Goal: Task Accomplishment & Management: Manage account settings

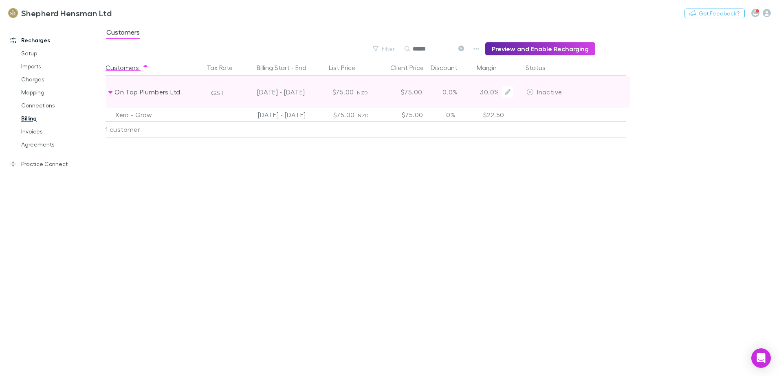
click at [532, 92] on icon at bounding box center [529, 92] width 7 height 7
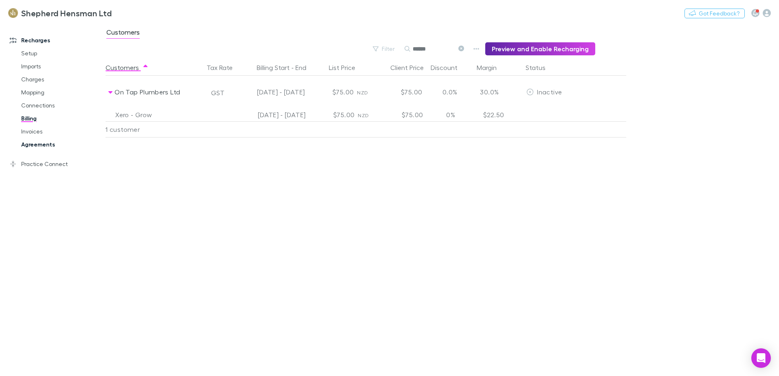
click at [36, 145] on link "Agreements" at bounding box center [61, 144] width 97 height 13
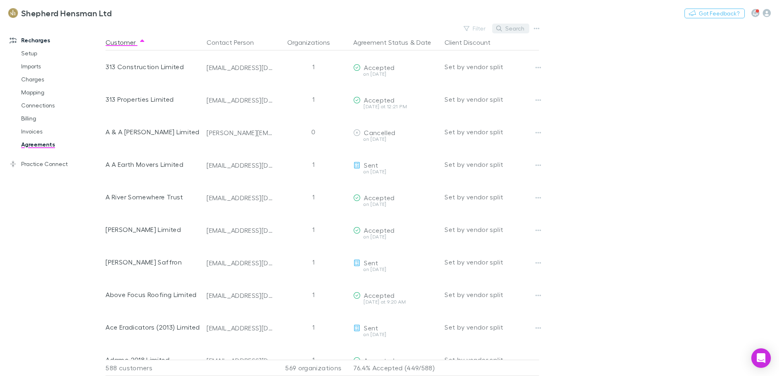
click at [513, 28] on button "Search" at bounding box center [510, 29] width 37 height 10
type input "*"
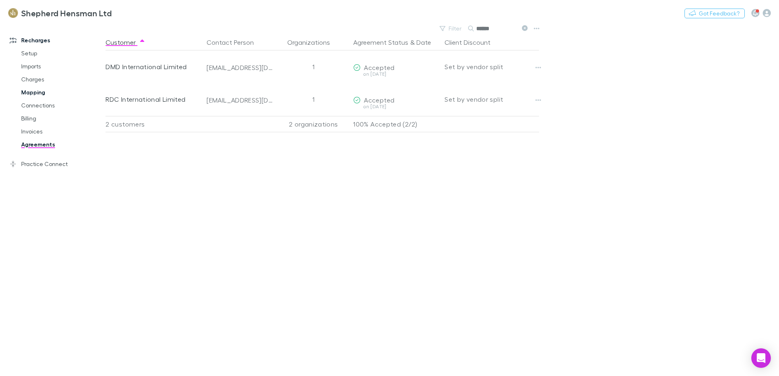
type input "******"
click at [31, 93] on link "Mapping" at bounding box center [61, 92] width 97 height 13
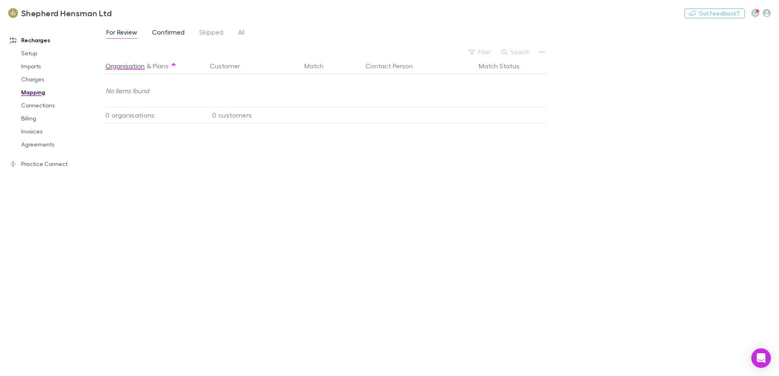
click at [175, 33] on span "Confirmed" at bounding box center [168, 33] width 33 height 11
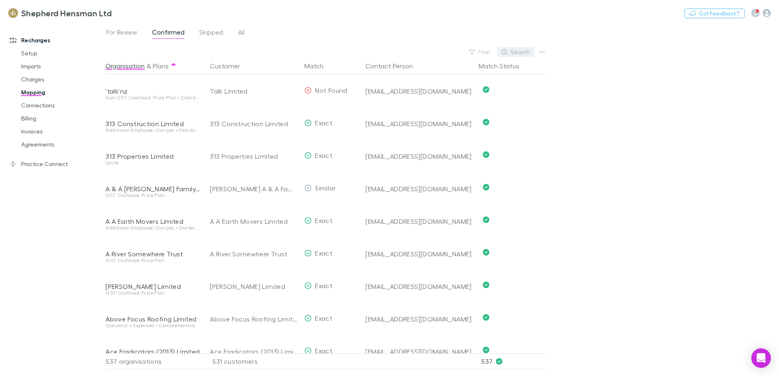
click at [514, 50] on button "Search" at bounding box center [515, 52] width 37 height 10
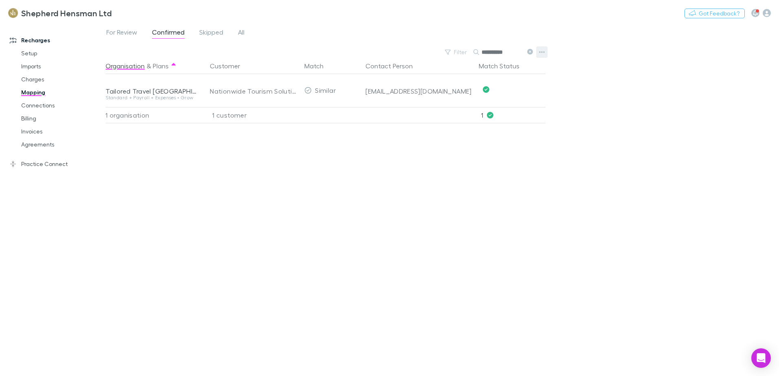
type input "**********"
click at [543, 53] on icon "button" at bounding box center [542, 52] width 6 height 7
click at [484, 138] on p "We'll fetch updated and new contacts." at bounding box center [491, 137] width 99 height 7
click at [33, 145] on link "Agreements" at bounding box center [61, 144] width 97 height 13
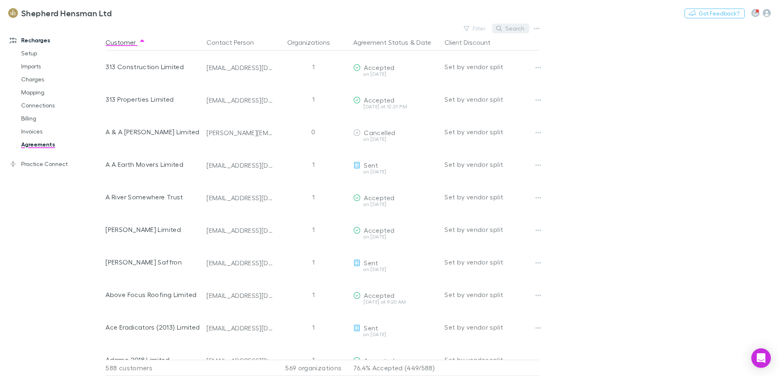
click at [512, 29] on button "Search" at bounding box center [510, 29] width 37 height 10
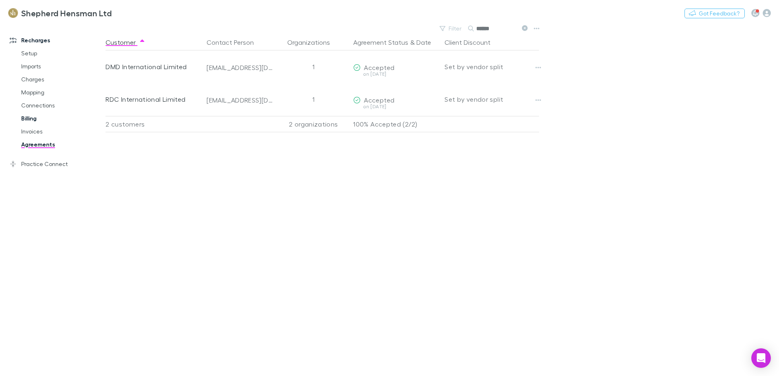
type input "******"
click at [24, 120] on link "Billing" at bounding box center [61, 118] width 97 height 13
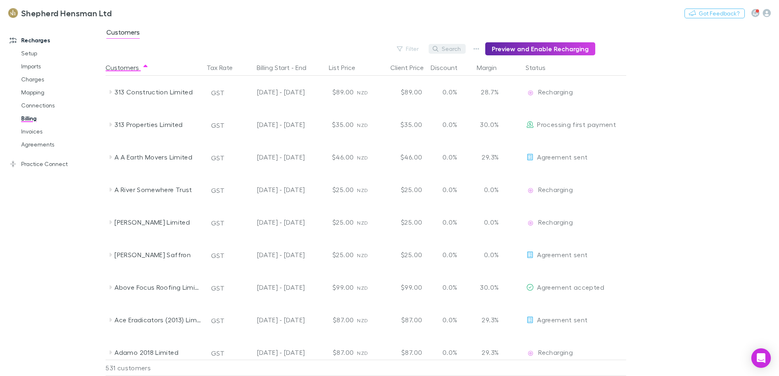
click at [453, 51] on button "Search" at bounding box center [446, 49] width 37 height 10
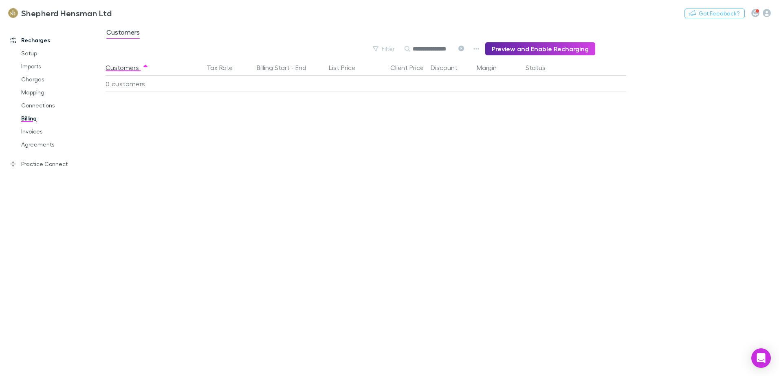
scroll to position [0, 0]
type input "**********"
click at [29, 143] on link "Agreements" at bounding box center [61, 144] width 97 height 13
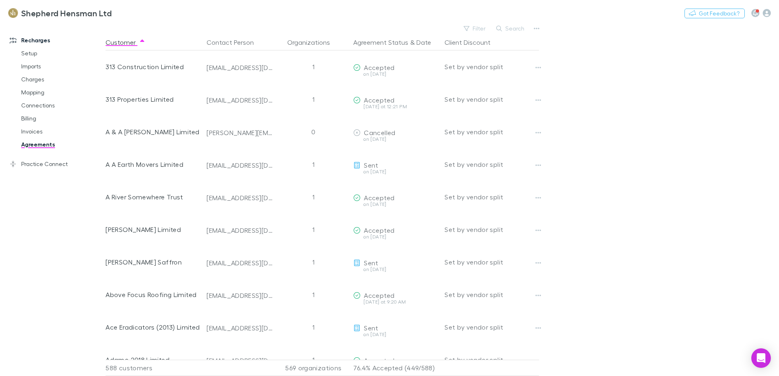
click at [509, 29] on button "Search" at bounding box center [510, 29] width 37 height 10
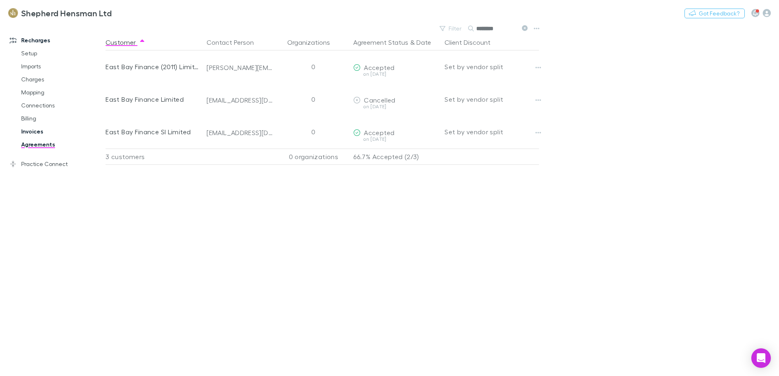
type input "********"
click at [36, 133] on link "Invoices" at bounding box center [61, 131] width 97 height 13
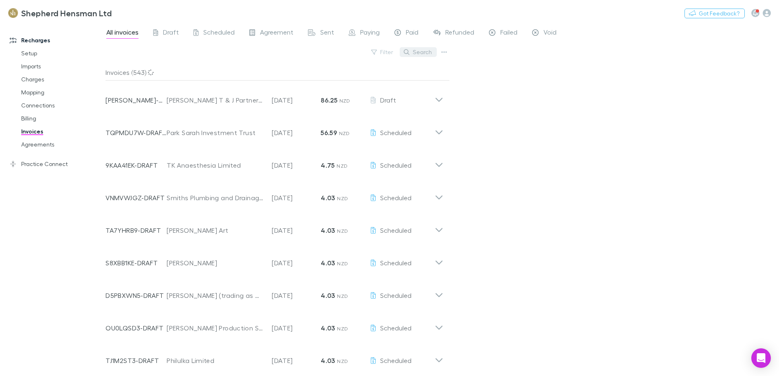
click at [424, 52] on button "Search" at bounding box center [418, 52] width 37 height 10
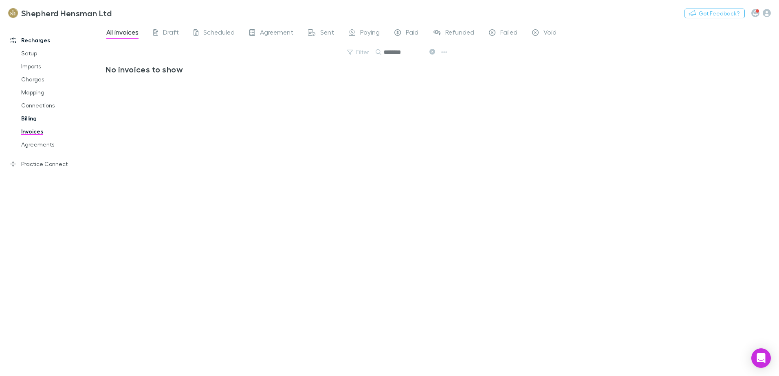
type input "********"
click at [28, 120] on link "Billing" at bounding box center [61, 118] width 97 height 13
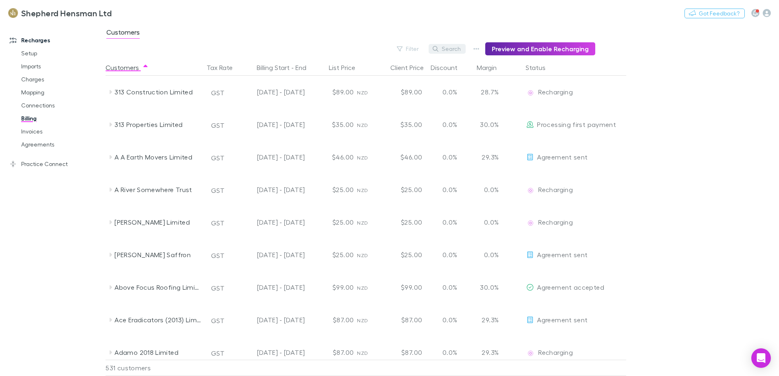
click at [455, 46] on button "Search" at bounding box center [446, 49] width 37 height 10
type input "*"
click at [41, 145] on link "Agreements" at bounding box center [61, 144] width 97 height 13
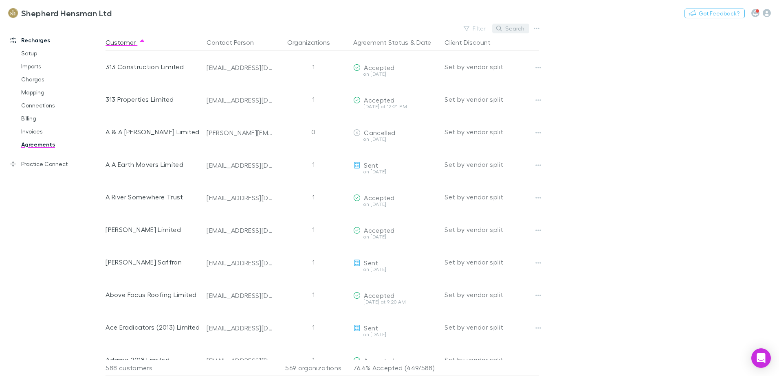
click at [514, 24] on button "Search" at bounding box center [510, 29] width 37 height 10
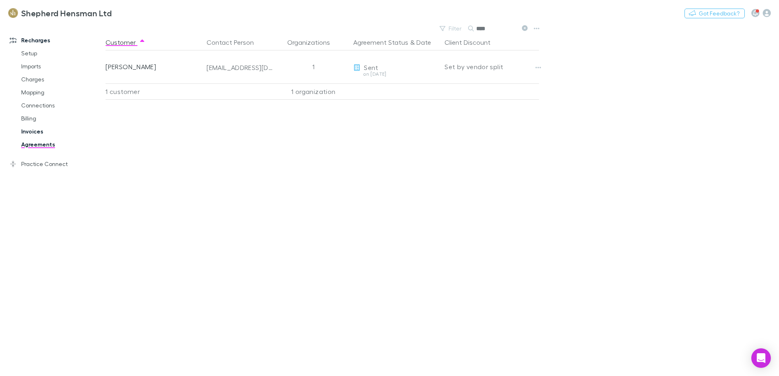
type input "****"
click at [38, 132] on link "Invoices" at bounding box center [61, 131] width 97 height 13
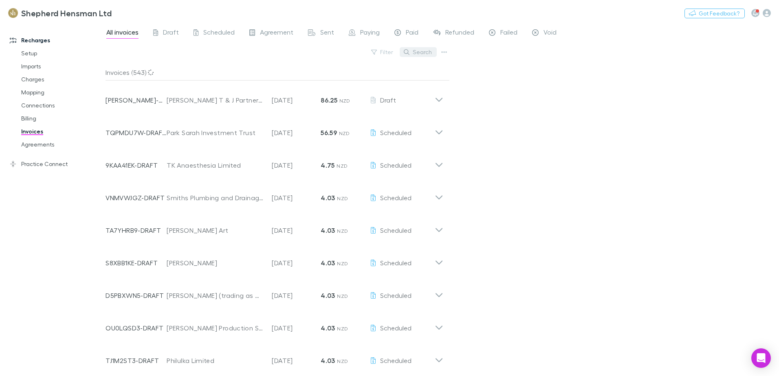
click at [411, 56] on button "Search" at bounding box center [418, 52] width 37 height 10
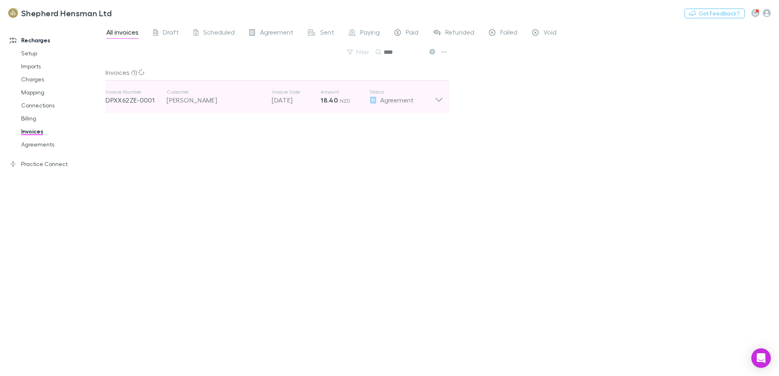
type input "****"
click at [439, 101] on icon at bounding box center [438, 100] width 7 height 4
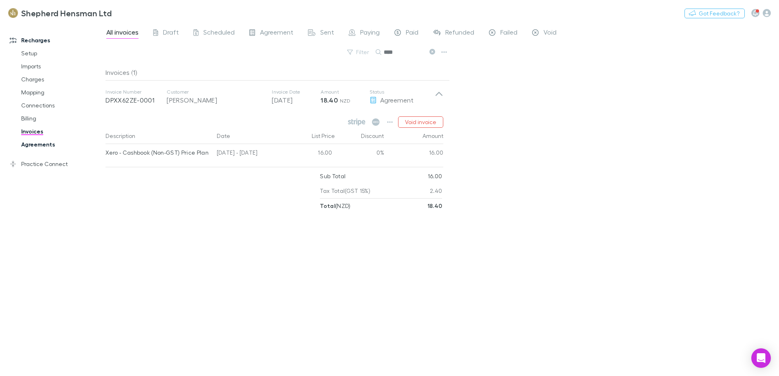
click at [46, 141] on link "Agreements" at bounding box center [61, 144] width 97 height 13
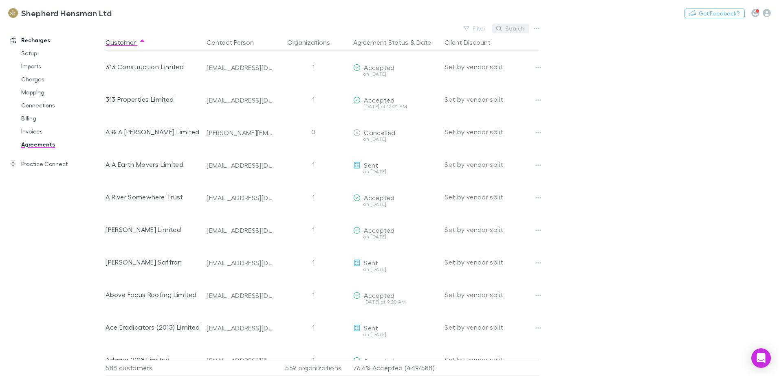
click at [512, 30] on button "Search" at bounding box center [510, 29] width 37 height 10
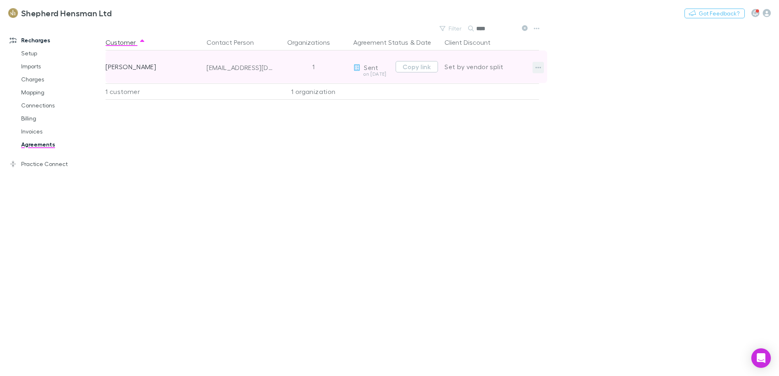
click at [538, 70] on icon "button" at bounding box center [538, 67] width 6 height 7
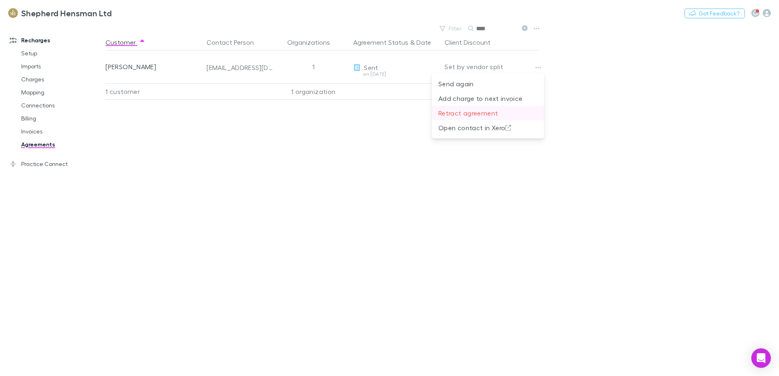
click at [484, 115] on p "Retract agreement" at bounding box center [487, 113] width 99 height 10
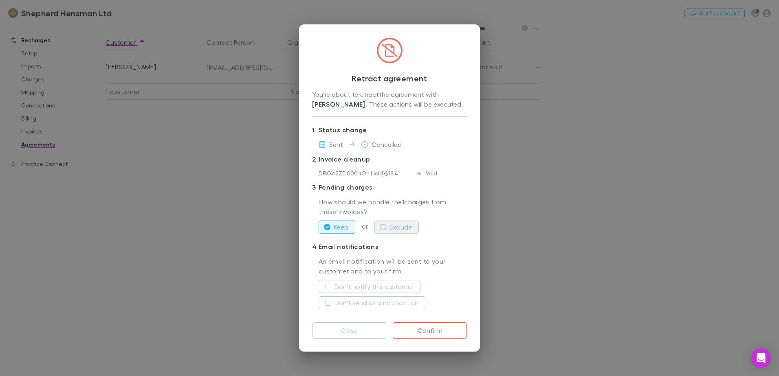
click at [383, 226] on icon "button" at bounding box center [383, 227] width 7 height 7
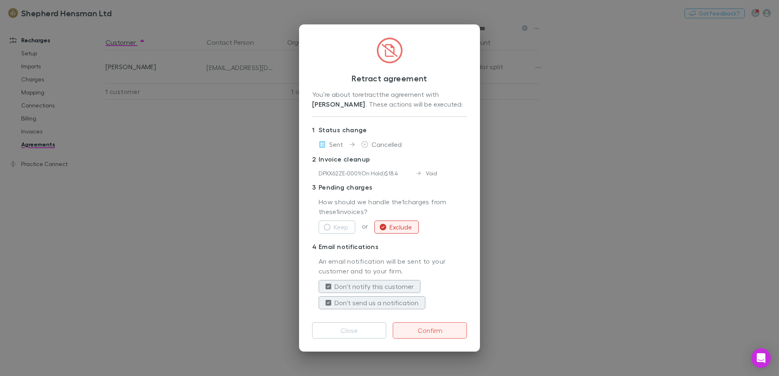
click at [426, 332] on button "Confirm" at bounding box center [430, 331] width 74 height 16
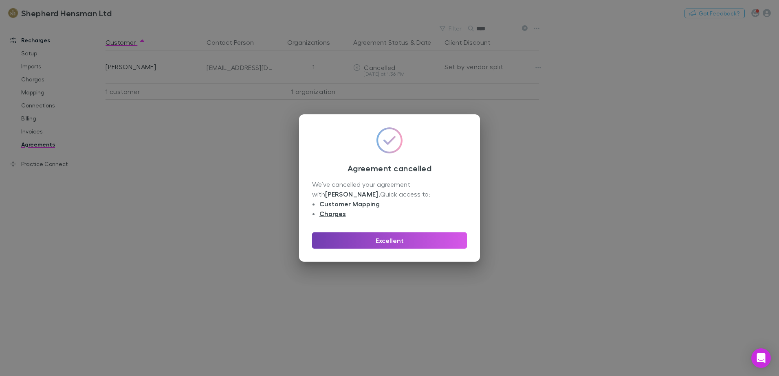
click at [393, 242] on button "Excellent" at bounding box center [389, 241] width 155 height 16
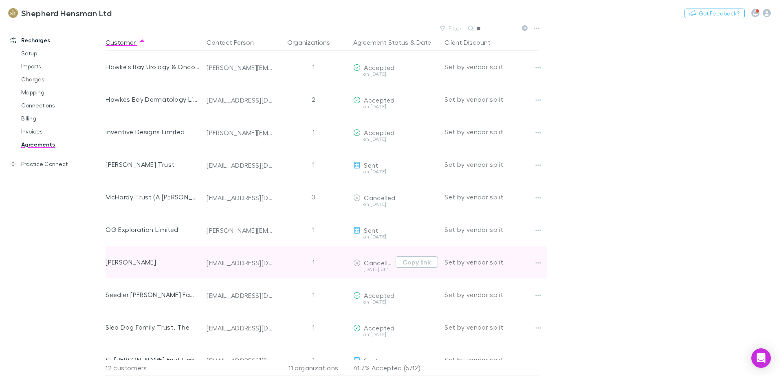
type input "*"
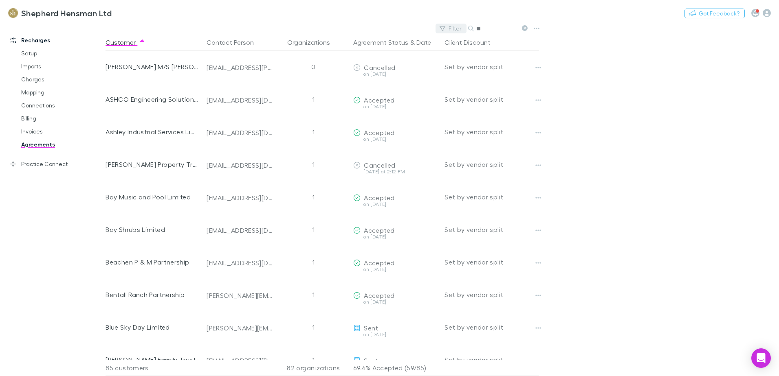
type input "*"
click at [35, 105] on link "Connections" at bounding box center [61, 105] width 97 height 13
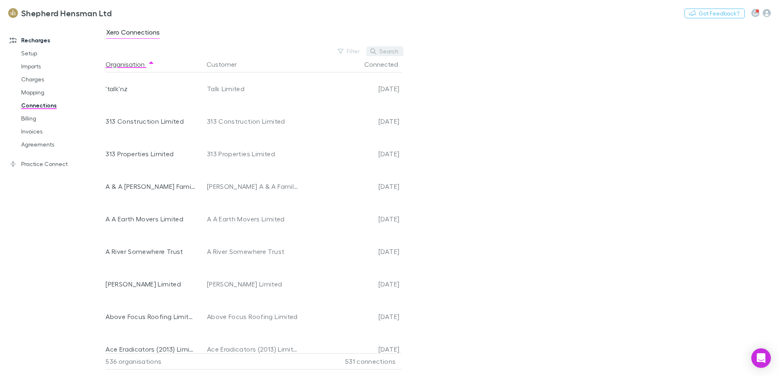
click at [383, 51] on button "Search" at bounding box center [384, 51] width 37 height 10
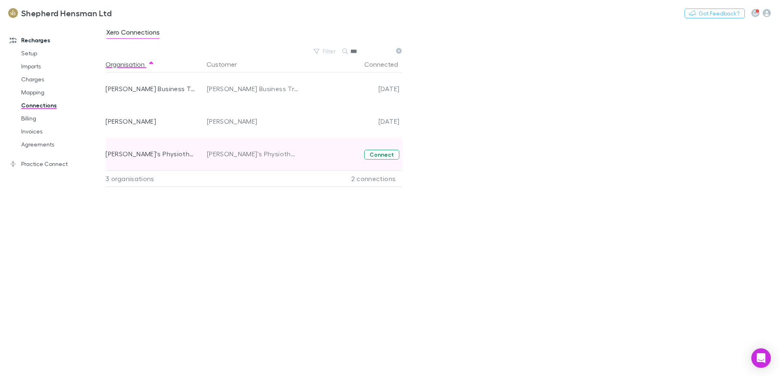
type input "***"
click at [384, 156] on button "Connect" at bounding box center [381, 155] width 35 height 10
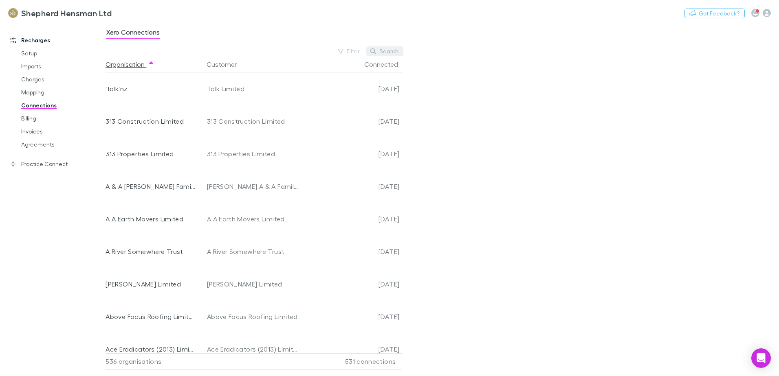
click at [384, 52] on button "Search" at bounding box center [384, 51] width 37 height 10
type input "*"
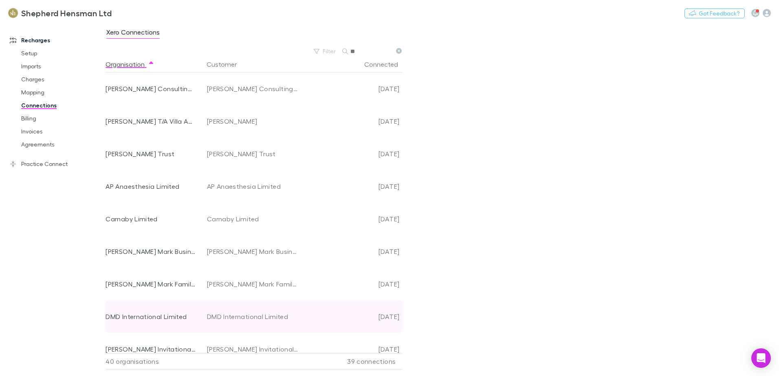
type input "*"
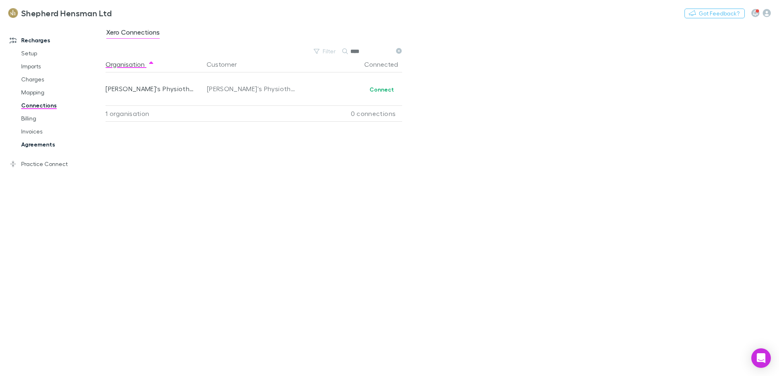
type input "****"
click at [46, 146] on link "Agreements" at bounding box center [61, 144] width 97 height 13
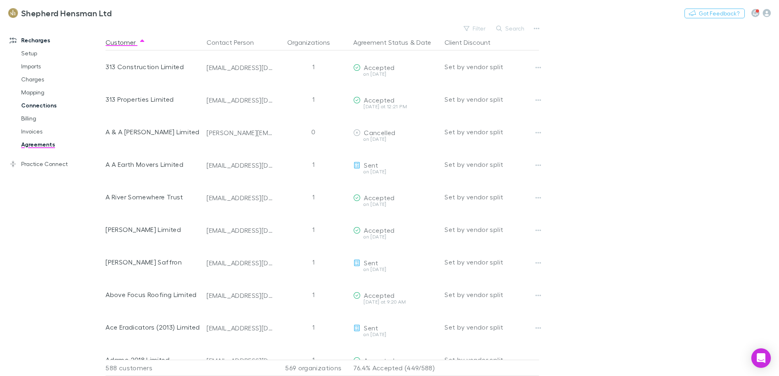
click at [41, 107] on link "Connections" at bounding box center [61, 105] width 97 height 13
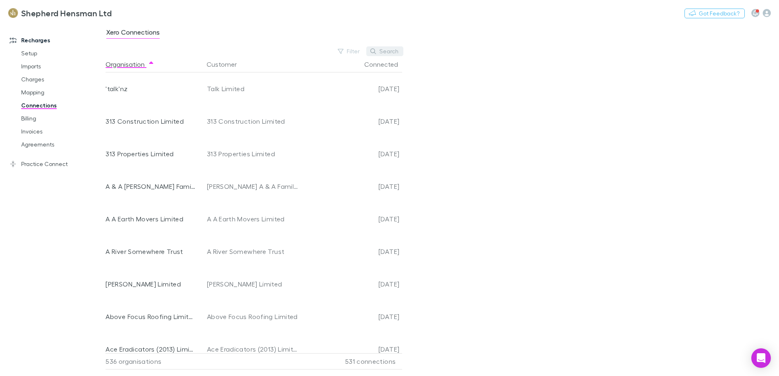
click at [384, 51] on button "Search" at bounding box center [384, 51] width 37 height 10
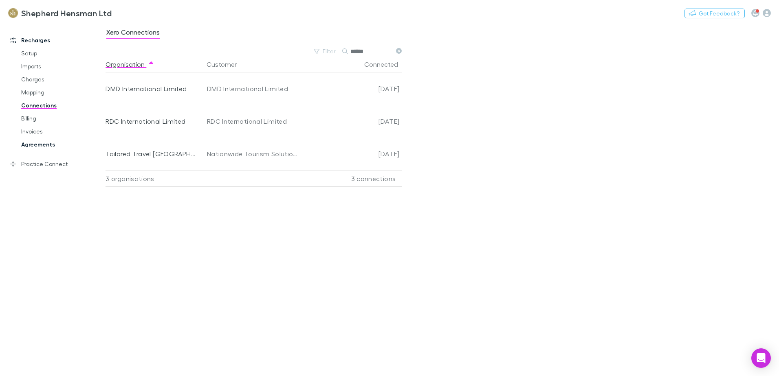
type input "******"
click at [39, 146] on link "Agreements" at bounding box center [61, 144] width 97 height 13
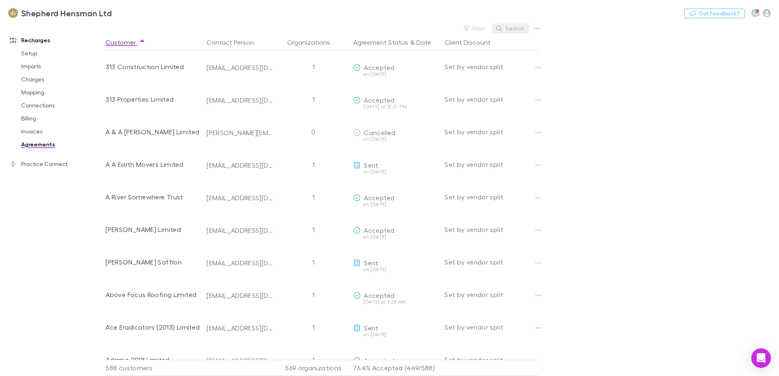
click at [513, 28] on button "Search" at bounding box center [510, 29] width 37 height 10
type input "*"
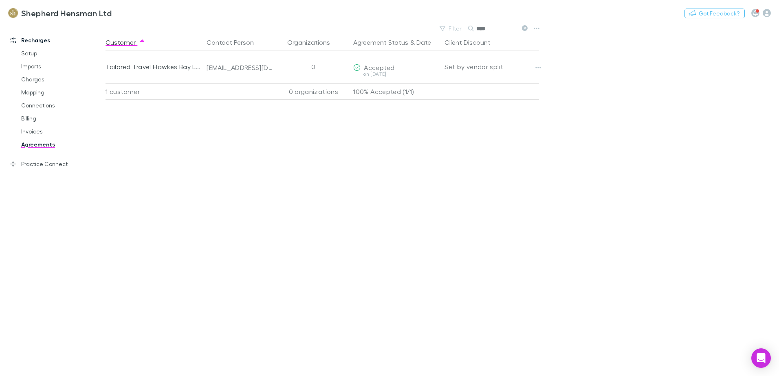
type input "****"
click at [38, 105] on link "Connections" at bounding box center [61, 105] width 97 height 13
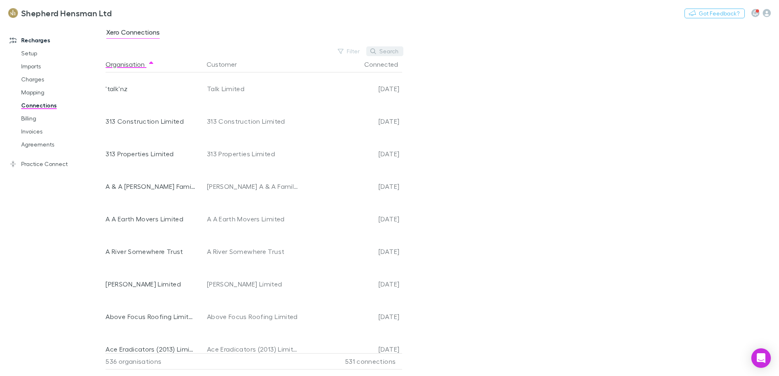
click at [384, 50] on button "Search" at bounding box center [384, 51] width 37 height 10
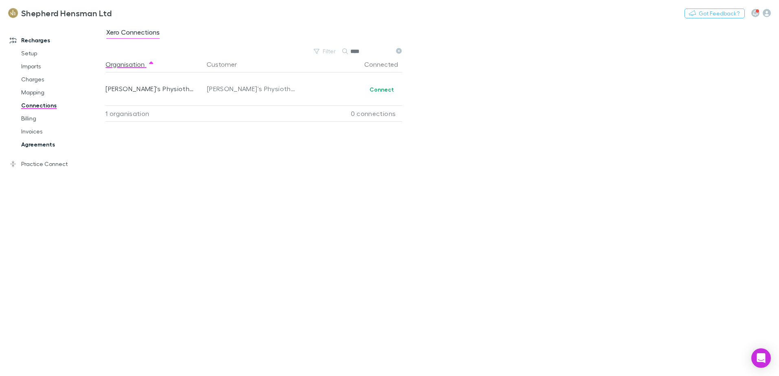
type input "****"
click at [39, 144] on link "Agreements" at bounding box center [61, 144] width 97 height 13
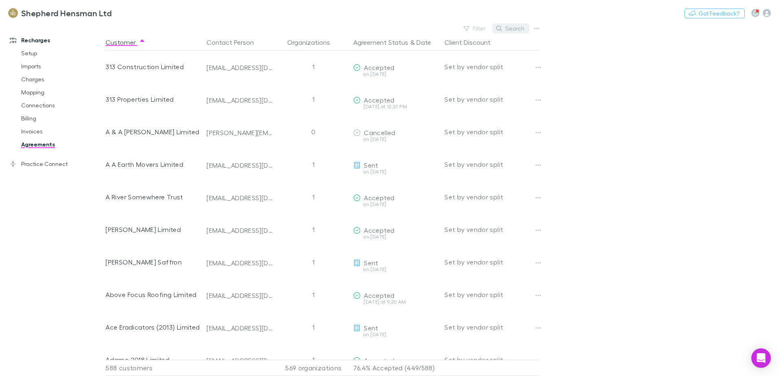
click at [511, 28] on button "Search" at bounding box center [510, 29] width 37 height 10
type input "*"
click at [36, 105] on link "Connections" at bounding box center [61, 105] width 97 height 13
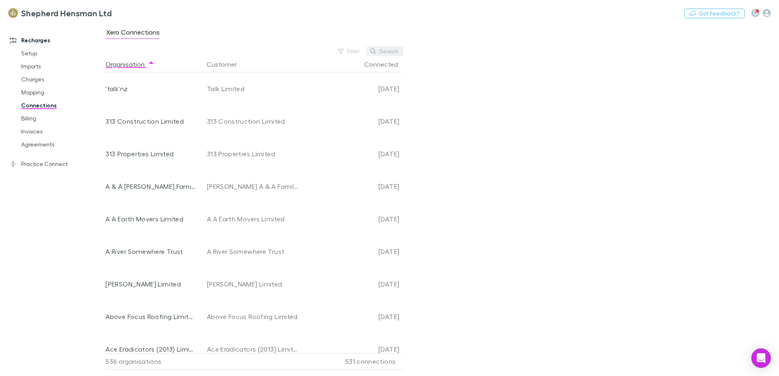
click at [385, 52] on button "Search" at bounding box center [384, 51] width 37 height 10
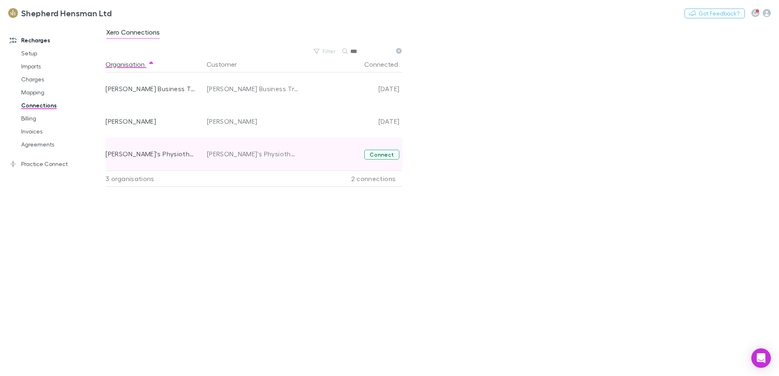
type input "***"
click at [383, 156] on button "Connect" at bounding box center [381, 155] width 35 height 10
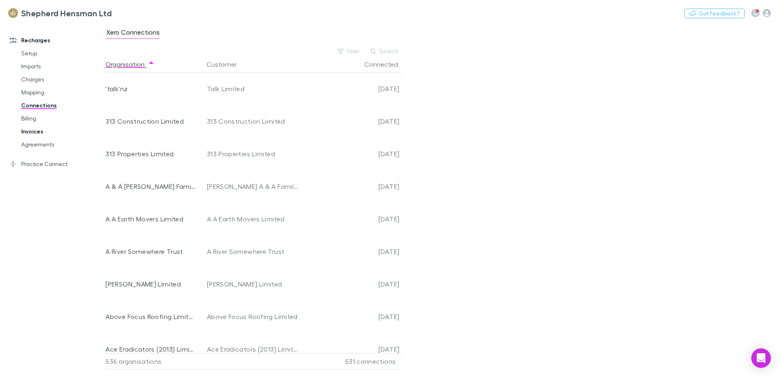
click at [33, 132] on link "Invoices" at bounding box center [61, 131] width 97 height 13
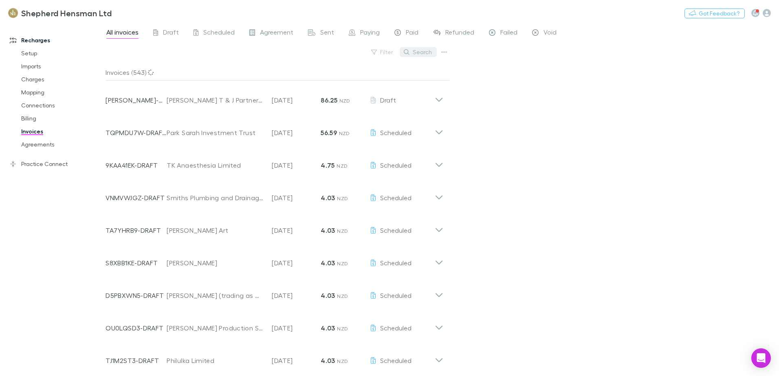
click at [420, 50] on button "Search" at bounding box center [418, 52] width 37 height 10
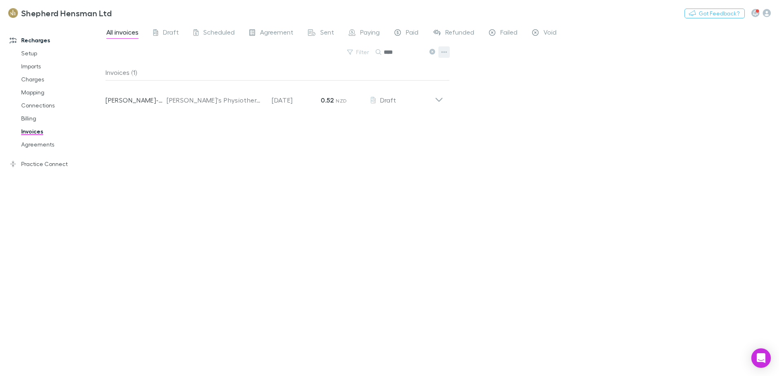
type input "****"
click at [443, 54] on icon "button" at bounding box center [444, 52] width 6 height 7
click at [392, 123] on div at bounding box center [389, 188] width 779 height 376
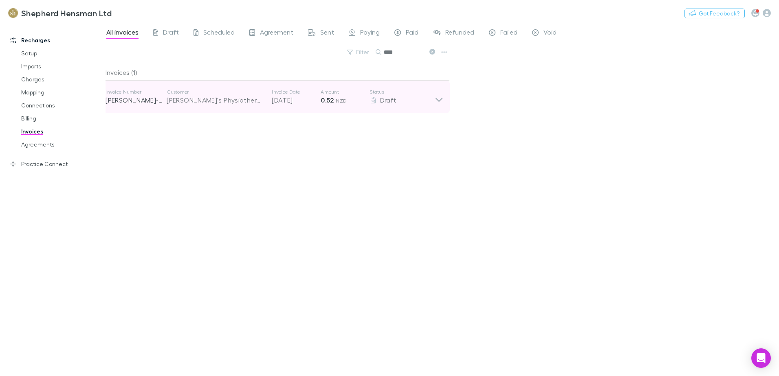
click at [440, 101] on icon at bounding box center [438, 100] width 7 height 4
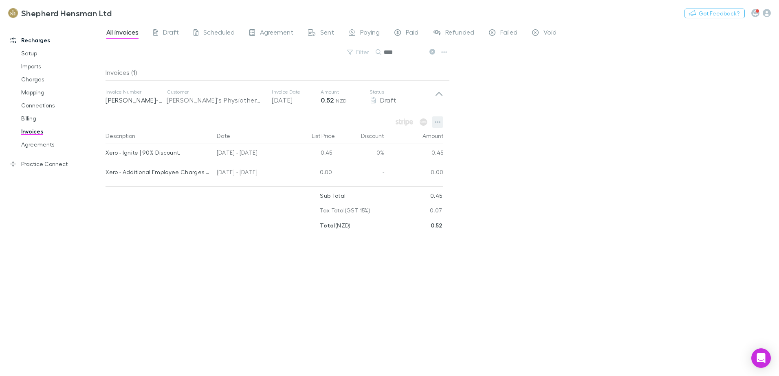
click at [437, 123] on icon "button" at bounding box center [438, 122] width 6 height 7
click at [523, 135] on div at bounding box center [389, 188] width 779 height 376
click at [437, 121] on icon "button" at bounding box center [438, 122] width 6 height 7
click at [362, 157] on p "Add charge" at bounding box center [387, 155] width 99 height 10
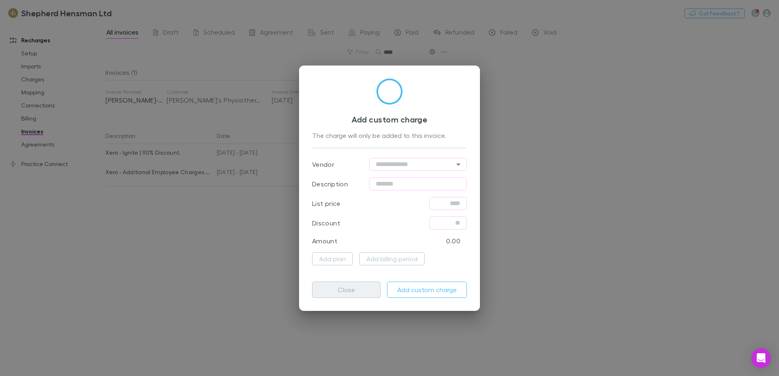
click at [356, 291] on button "Close" at bounding box center [346, 290] width 68 height 16
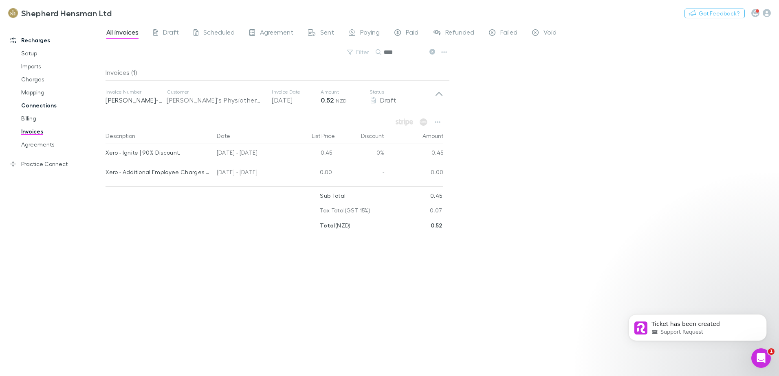
click at [41, 106] on link "Connections" at bounding box center [61, 105] width 97 height 13
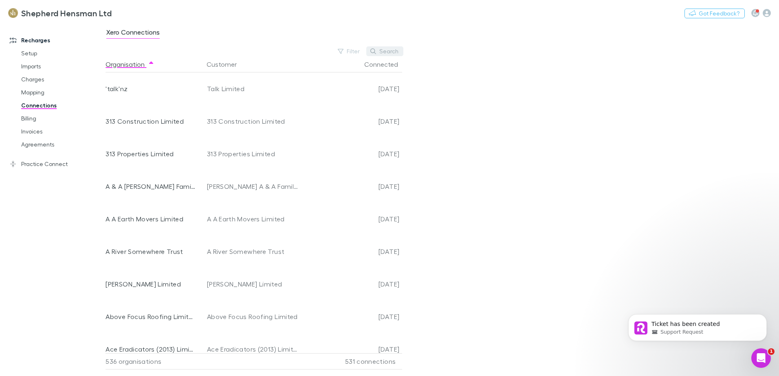
click at [386, 53] on button "Search" at bounding box center [384, 51] width 37 height 10
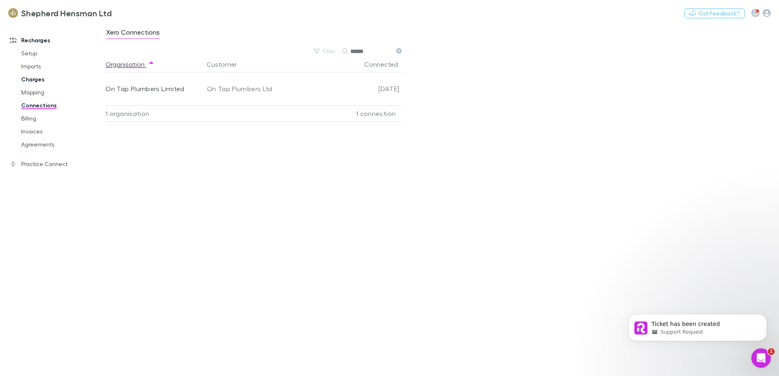
type input "******"
click at [31, 82] on link "Charges" at bounding box center [61, 79] width 97 height 13
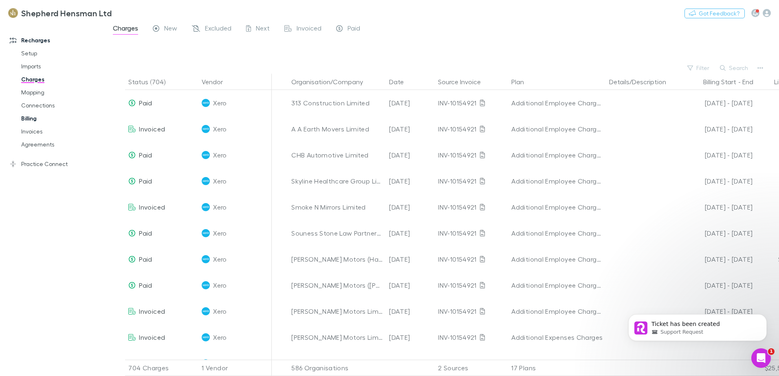
click at [29, 117] on link "Billing" at bounding box center [61, 118] width 97 height 13
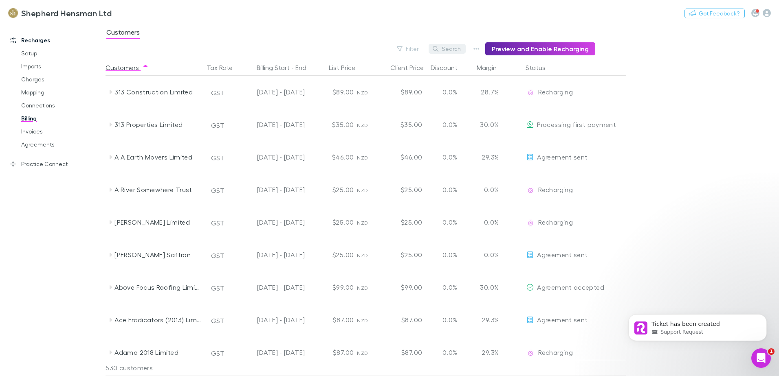
click at [458, 48] on button "Search" at bounding box center [446, 49] width 37 height 10
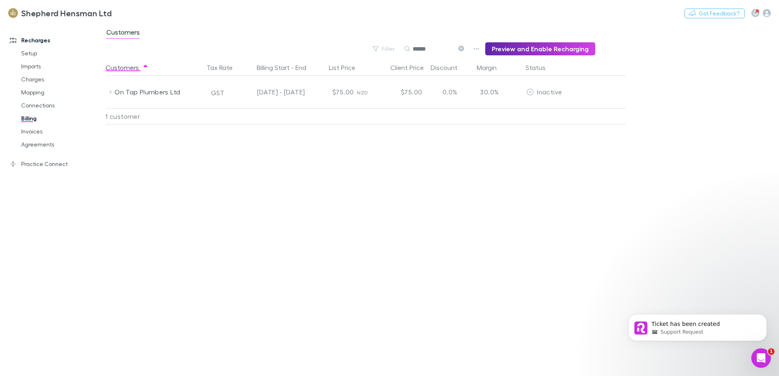
type input "******"
